Goal: Task Accomplishment & Management: Manage account settings

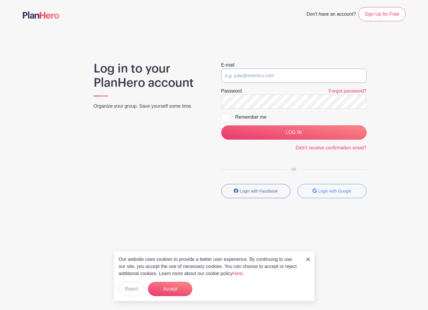
type input "[PERSON_NAME][EMAIL_ADDRESS][DOMAIN_NAME]"
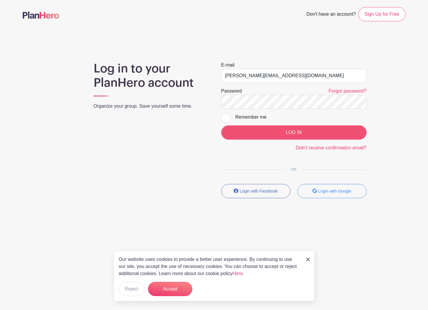
click at [299, 135] on input "LOG IN" at bounding box center [293, 132] width 145 height 14
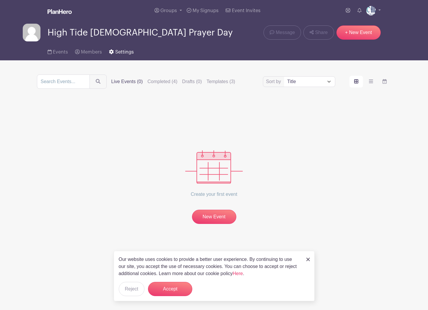
click at [127, 54] on span "Settings" at bounding box center [124, 52] width 19 height 5
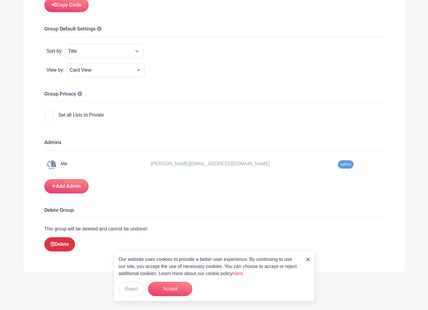
scroll to position [475, 0]
click at [308, 260] on img at bounding box center [309, 260] width 4 height 4
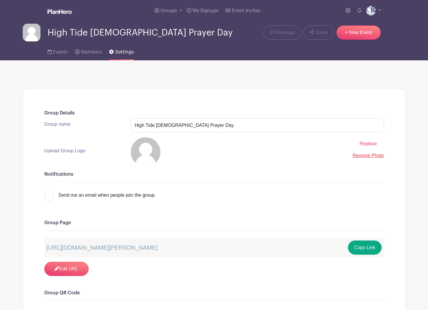
scroll to position [0, 0]
click at [381, 11] on link at bounding box center [374, 10] width 14 height 9
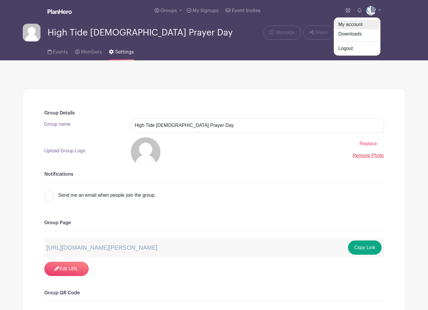
click at [358, 25] on link "My account" at bounding box center [357, 24] width 47 height 9
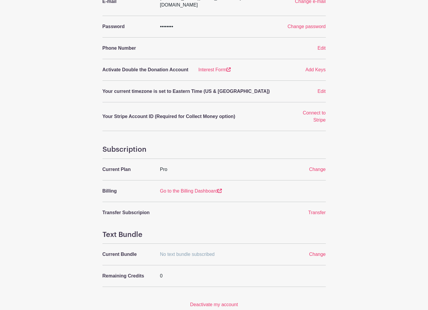
scroll to position [116, 0]
click at [315, 167] on span "Change" at bounding box center [317, 169] width 17 height 5
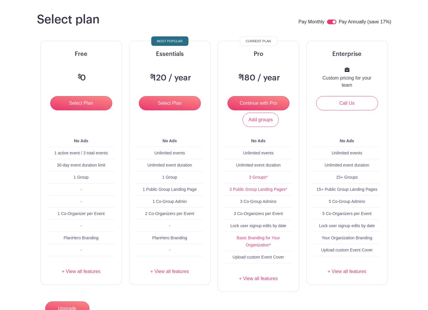
scroll to position [30, 0]
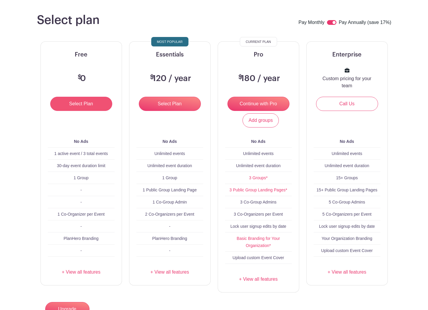
click at [92, 106] on input "Select Plan" at bounding box center [81, 104] width 62 height 14
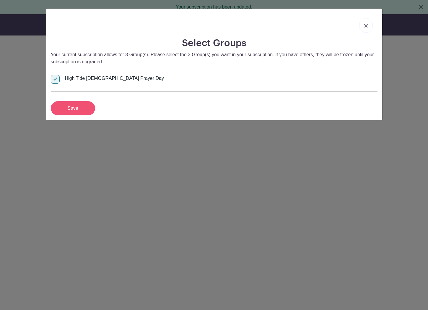
click at [85, 110] on input "Save" at bounding box center [73, 108] width 44 height 14
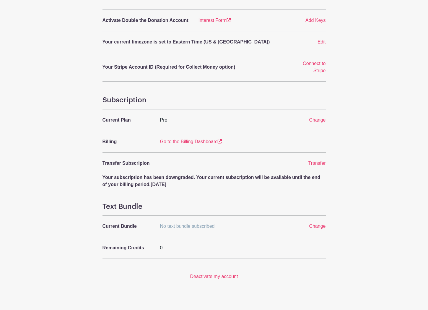
scroll to position [180, 0]
click at [317, 118] on span "Change" at bounding box center [317, 120] width 17 height 5
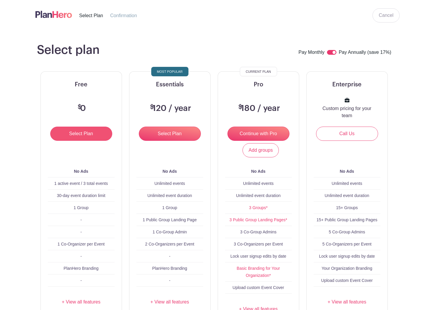
click at [70, 132] on input "Select Plan" at bounding box center [81, 134] width 62 height 14
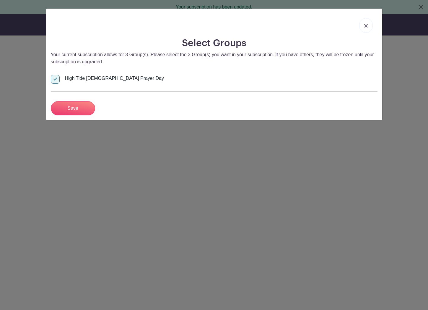
click at [53, 78] on input "High Tide [DEMOGRAPHIC_DATA] Prayer Day" at bounding box center [53, 77] width 4 height 4
checkbox input "false"
click at [81, 108] on input "Save" at bounding box center [73, 108] width 44 height 14
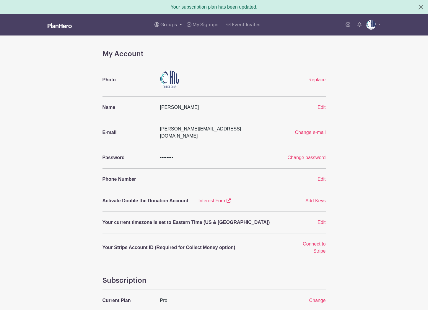
click at [169, 26] on span "Groups" at bounding box center [169, 24] width 17 height 5
click at [179, 54] on link "High Tide [DEMOGRAPHIC_DATA] Prayer Day" at bounding box center [210, 57] width 114 height 12
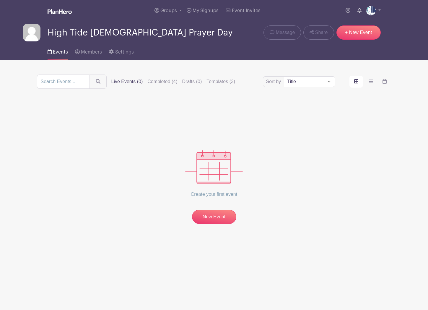
click at [364, 12] on link at bounding box center [359, 11] width 9 height 12
click at [174, 11] on span "Groups" at bounding box center [169, 10] width 17 height 5
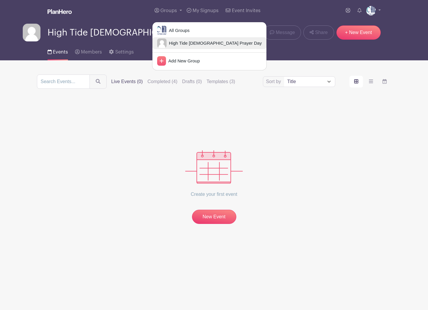
click at [187, 43] on span "High Tide [DEMOGRAPHIC_DATA] Prayer Day" at bounding box center [214, 43] width 95 height 7
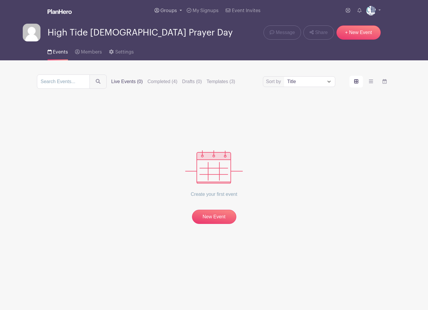
click at [169, 9] on span "Groups" at bounding box center [169, 10] width 17 height 5
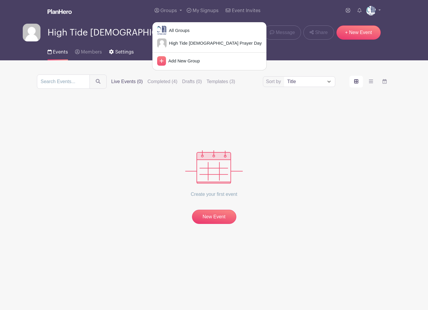
click at [116, 54] on span "Settings" at bounding box center [124, 52] width 19 height 5
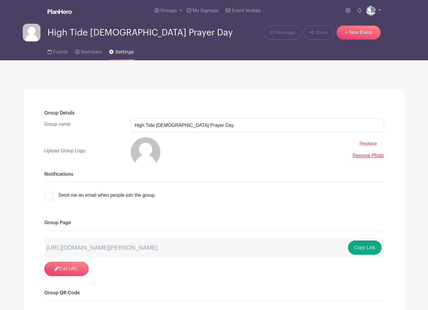
click at [380, 12] on link at bounding box center [374, 10] width 14 height 9
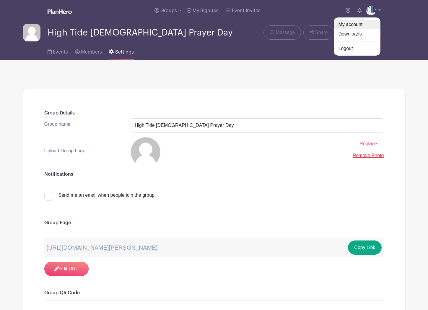
click at [364, 27] on link "My account" at bounding box center [357, 24] width 47 height 9
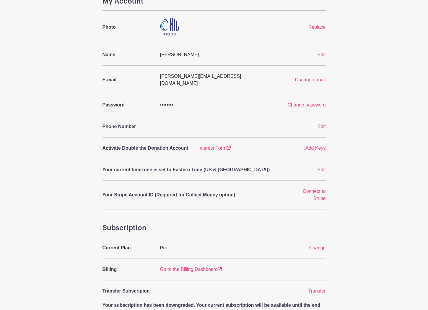
scroll to position [73, 0]
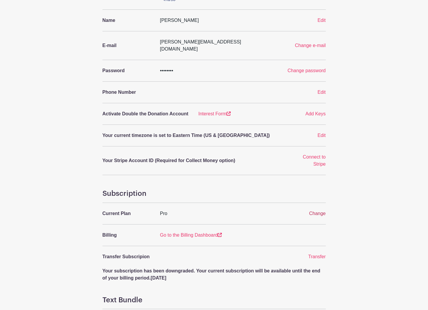
click at [317, 211] on span "Change" at bounding box center [317, 213] width 17 height 5
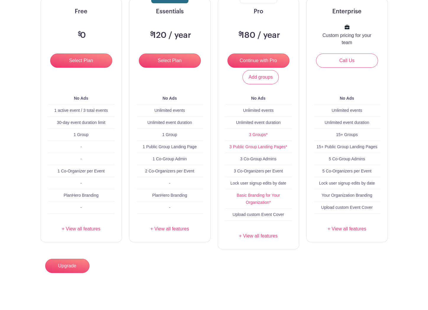
scroll to position [73, 0]
click at [83, 60] on input "Select Plan" at bounding box center [81, 61] width 62 height 14
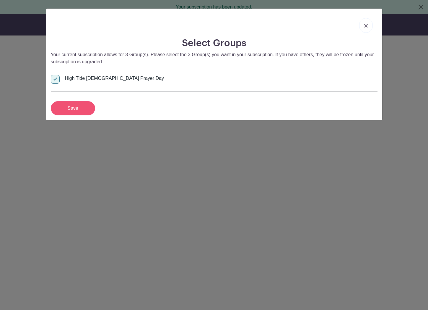
click at [80, 108] on input "Save" at bounding box center [73, 108] width 44 height 14
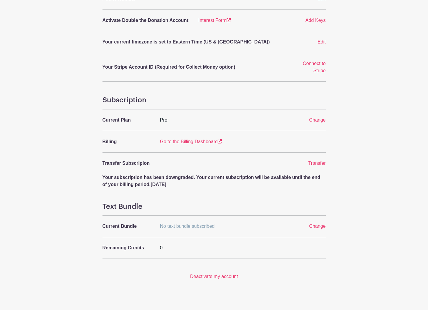
scroll to position [180, 0]
